Goal: Information Seeking & Learning: Learn about a topic

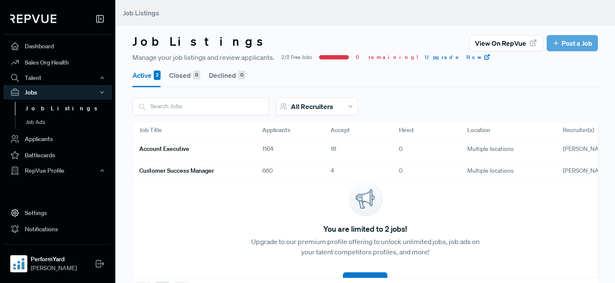
click at [226, 141] on div "Account Executive" at bounding box center [193, 149] width 123 height 22
click at [227, 147] on link "Account Executive" at bounding box center [190, 149] width 102 height 15
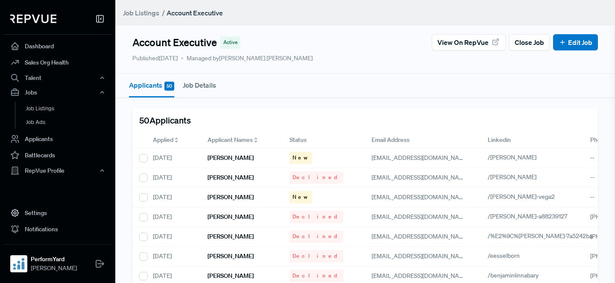
click at [174, 136] on div "Applied" at bounding box center [173, 139] width 41 height 9
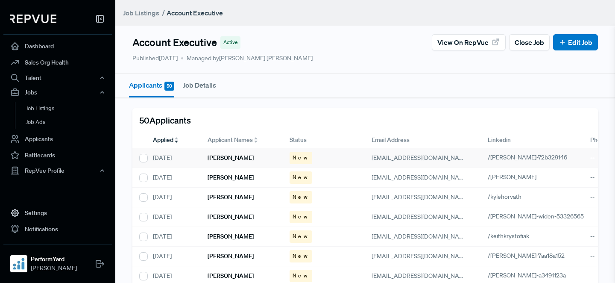
click at [227, 154] on h6 "[PERSON_NAME]" at bounding box center [230, 157] width 46 height 7
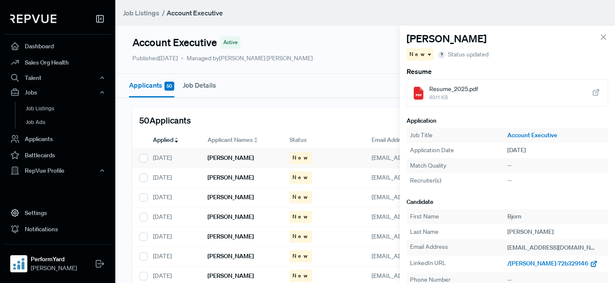
click at [512, 264] on span "/[PERSON_NAME]-72b329146" at bounding box center [547, 263] width 81 height 8
click at [241, 178] on h6 "[PERSON_NAME]" at bounding box center [230, 177] width 46 height 7
click at [520, 265] on span "/[PERSON_NAME]" at bounding box center [531, 263] width 49 height 8
click at [234, 199] on h6 "[PERSON_NAME]" at bounding box center [230, 196] width 46 height 7
click at [510, 264] on span "/kylehorvath" at bounding box center [524, 263] width 34 height 8
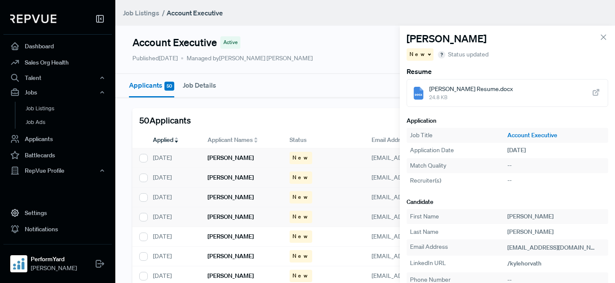
click at [221, 214] on h6 "[PERSON_NAME]" at bounding box center [230, 216] width 46 height 7
click at [531, 268] on div "/[PERSON_NAME]-widen-53326565" at bounding box center [555, 263] width 97 height 10
click at [522, 263] on span "/[PERSON_NAME]-widen-53326565" at bounding box center [555, 263] width 96 height 8
click at [233, 237] on h6 "[PERSON_NAME]" at bounding box center [230, 236] width 46 height 7
click at [537, 263] on span "/keithkrystofiak" at bounding box center [528, 263] width 43 height 8
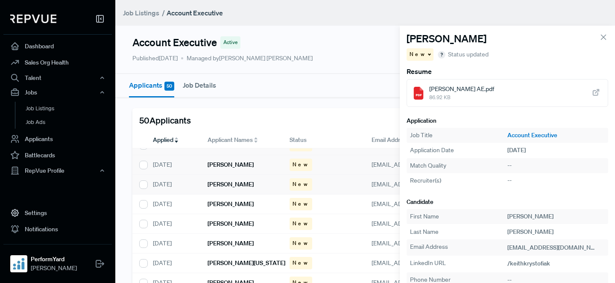
scroll to position [85, 0]
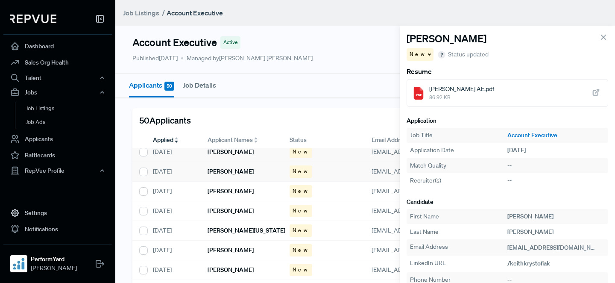
click at [233, 173] on h6 "[PERSON_NAME]" at bounding box center [230, 171] width 46 height 7
click at [542, 262] on span "/[PERSON_NAME]-7aa18a152" at bounding box center [546, 263] width 78 height 8
click at [232, 190] on h6 "[PERSON_NAME]" at bounding box center [230, 190] width 46 height 7
click at [518, 264] on span "/[PERSON_NAME]-a3491123a" at bounding box center [546, 263] width 79 height 8
